Goal: Transaction & Acquisition: Book appointment/travel/reservation

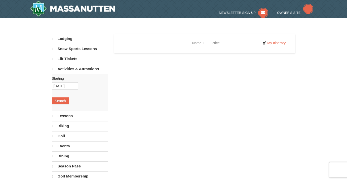
select select "10"
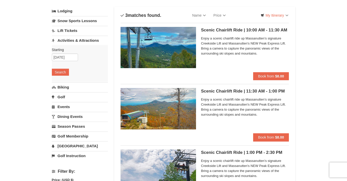
scroll to position [23, 0]
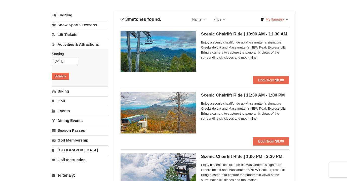
click at [229, 71] on div "Scenic Chairlift Ride | 10:00 AM - 11:30 AM Massanutten Scenic Chairlift Rides …" at bounding box center [245, 53] width 88 height 45
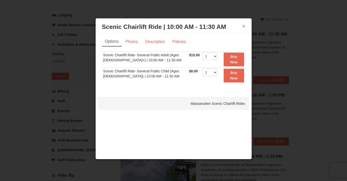
click at [242, 27] on button "×" at bounding box center [243, 26] width 3 height 5
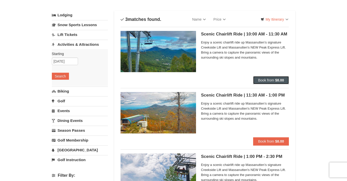
click at [255, 79] on button "Book from $8.00" at bounding box center [271, 80] width 36 height 8
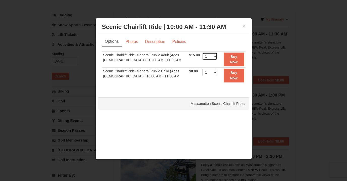
click at [214, 57] on select "1 2 3 4 5 6 7 8 9 10 11 12 13 14 15 16 17 18 19 20 21 22" at bounding box center [209, 57] width 15 height 8
select select "5"
click at [202, 53] on select "1 2 3 4 5 6 7 8 9 10 11 12 13 14 15 16 17 18 19 20 21 22" at bounding box center [209, 57] width 15 height 8
click at [213, 73] on select "1 2 3 4 5 6 7 8 9 10 11 12 13 14 15 16 17 18 19 20 21 22" at bounding box center [209, 73] width 15 height 8
select select "2"
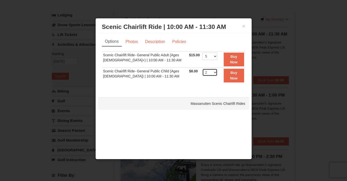
click at [202, 69] on select "1 2 3 4 5 6 7 8 9 10 11 12 13 14 15 16 17 18 19 20 21 22" at bounding box center [209, 73] width 15 height 8
click at [134, 43] on link "Photos" at bounding box center [131, 42] width 19 height 10
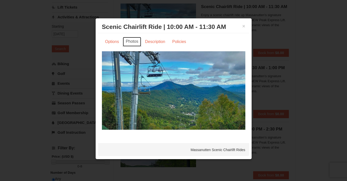
scroll to position [50, 0]
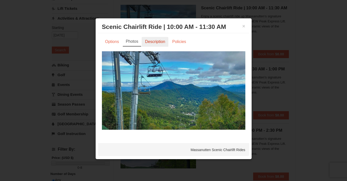
click at [160, 40] on link "Description" at bounding box center [155, 42] width 27 height 10
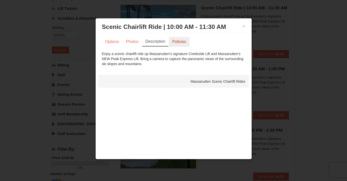
click at [179, 41] on link "Policies" at bounding box center [179, 42] width 20 height 10
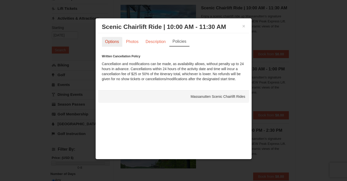
click at [115, 41] on link "Options" at bounding box center [112, 42] width 20 height 10
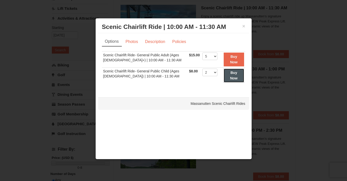
click at [230, 75] on button "Buy Now" at bounding box center [234, 76] width 20 height 14
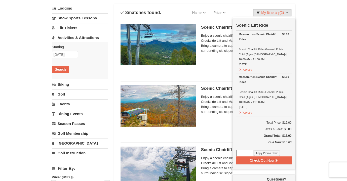
scroll to position [28, 0]
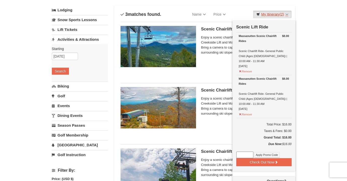
click at [286, 16] on link "My Itinerary (2)" at bounding box center [272, 15] width 38 height 8
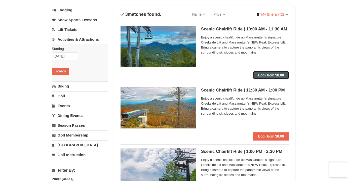
click at [270, 75] on span "Book from" at bounding box center [266, 75] width 16 height 4
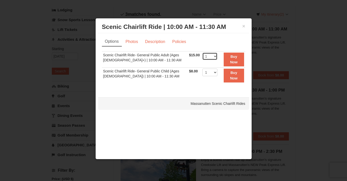
click at [214, 56] on select "1 2 3 4 5 6 7 8 9 10 11 12 13 14 15 16 17 18 19 20 21 22" at bounding box center [209, 57] width 15 height 8
select select "5"
click at [202, 53] on select "1 2 3 4 5 6 7 8 9 10 11 12 13 14 15 16 17 18 19 20 21 22" at bounding box center [209, 57] width 15 height 8
click at [232, 57] on strong "Buy Now" at bounding box center [234, 60] width 8 height 10
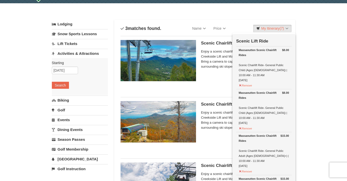
scroll to position [0, 0]
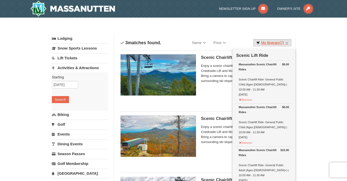
click at [288, 42] on link "My Itinerary (7)" at bounding box center [272, 43] width 38 height 8
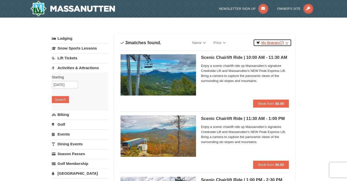
click at [288, 42] on link "My Itinerary (7)" at bounding box center [272, 43] width 38 height 8
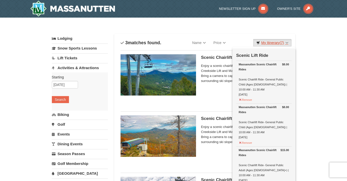
click at [288, 42] on link "My Itinerary (7)" at bounding box center [272, 43] width 38 height 8
